Goal: Task Accomplishment & Management: Manage account settings

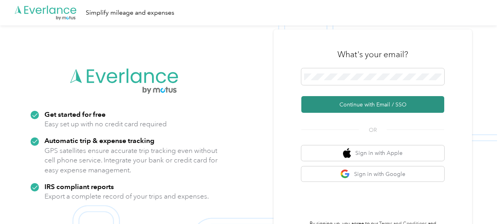
click at [358, 106] on button "Continue with Email / SSO" at bounding box center [372, 104] width 143 height 17
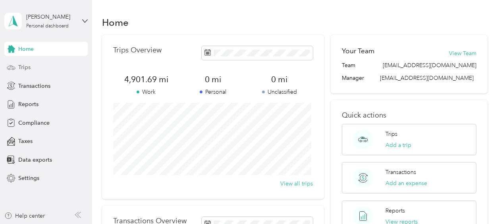
click at [26, 66] on span "Trips" at bounding box center [24, 67] width 12 height 8
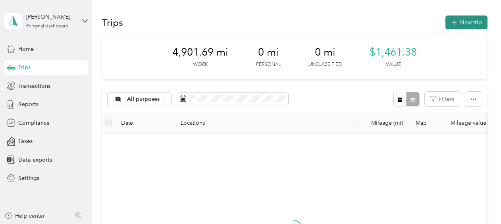
click at [469, 23] on button "New trip" at bounding box center [466, 22] width 42 height 14
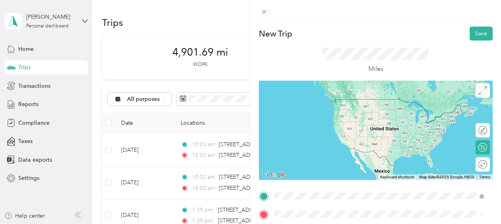
click at [341, 101] on span "25717 Chestnut Way Stevenson Ranch, California 91381, United States" at bounding box center [350, 99] width 123 height 7
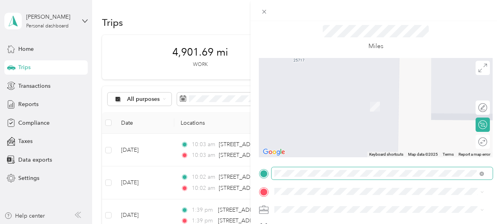
scroll to position [40, 0]
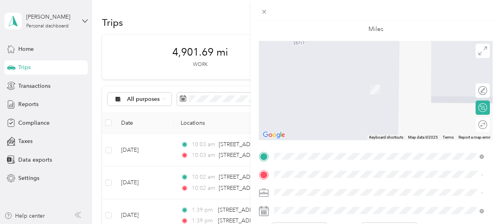
click at [328, 108] on span "Burbank Airport Burbank, California 91505, United States" at bounding box center [362, 103] width 146 height 7
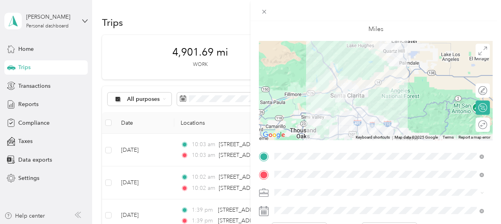
scroll to position [79, 0]
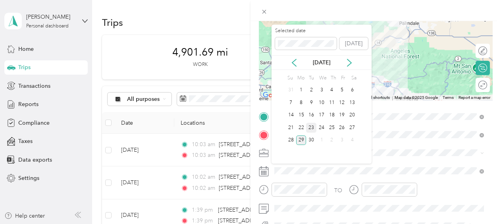
click at [310, 128] on div "23" at bounding box center [311, 128] width 10 height 10
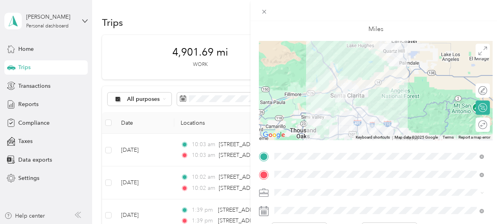
scroll to position [0, 0]
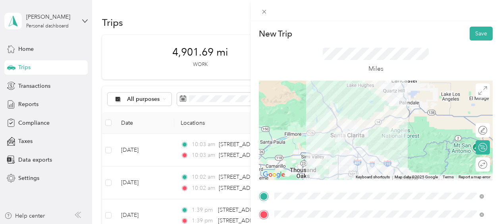
click at [363, 167] on div at bounding box center [376, 130] width 234 height 99
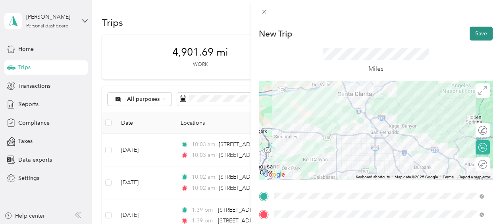
click at [477, 31] on button "Save" at bounding box center [480, 34] width 23 height 14
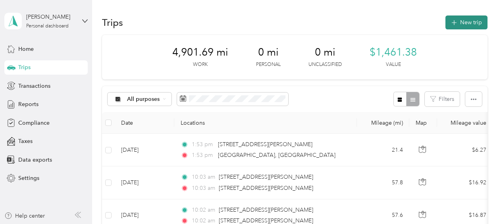
click at [470, 25] on button "New trip" at bounding box center [466, 22] width 42 height 14
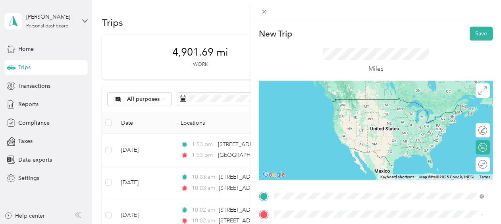
click at [311, 131] on span "Burbank Airport Burbank, California 91505, United States" at bounding box center [362, 129] width 146 height 7
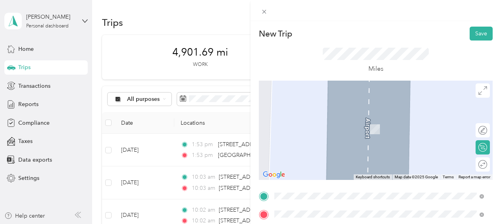
click at [337, 121] on span "25717 Chestnut Way Stevenson Ranch, California 91381, United States" at bounding box center [350, 117] width 123 height 7
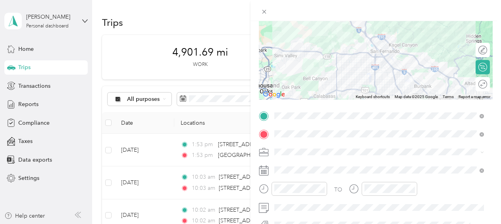
scroll to position [90, 0]
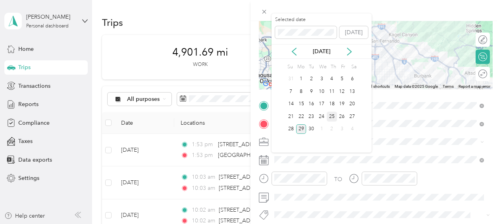
click at [331, 117] on div "25" at bounding box center [332, 116] width 10 height 10
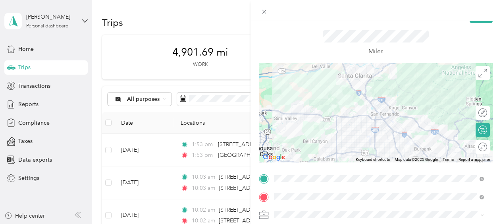
scroll to position [0, 0]
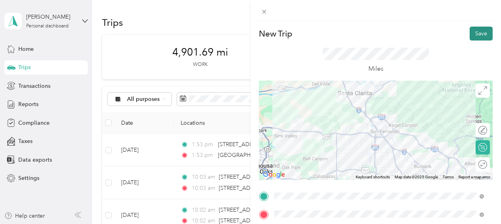
click at [476, 33] on button "Save" at bounding box center [480, 34] width 23 height 14
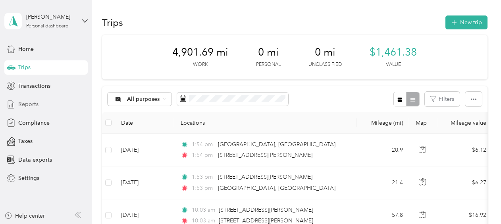
click at [36, 106] on span "Reports" at bounding box center [28, 104] width 20 height 8
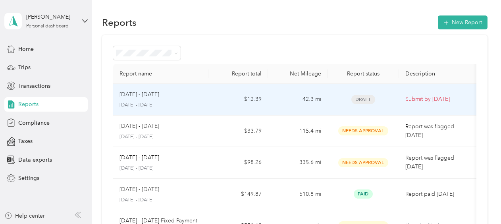
click at [201, 98] on div "Sep 1 - 30, 2025" at bounding box center [160, 94] width 83 height 9
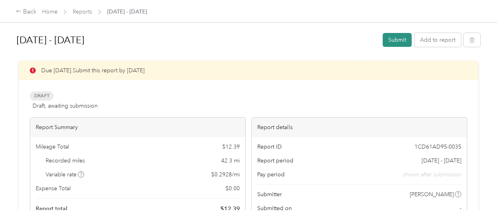
click at [398, 37] on button "Submit" at bounding box center [396, 40] width 29 height 14
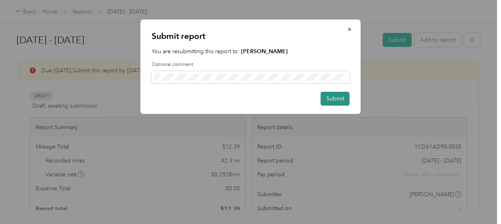
click at [332, 100] on button "Submit" at bounding box center [335, 99] width 29 height 14
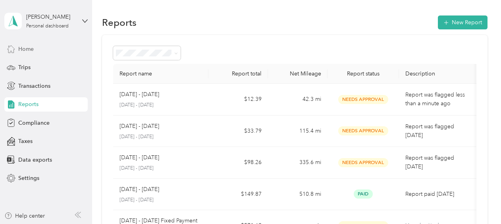
click at [29, 48] on span "Home" at bounding box center [25, 49] width 15 height 8
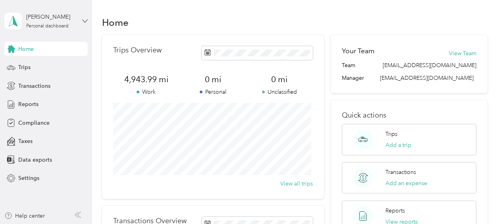
click at [86, 21] on icon at bounding box center [85, 21] width 6 height 6
click at [28, 63] on div "Log out" at bounding box center [27, 65] width 31 height 8
